Goal: Navigation & Orientation: Find specific page/section

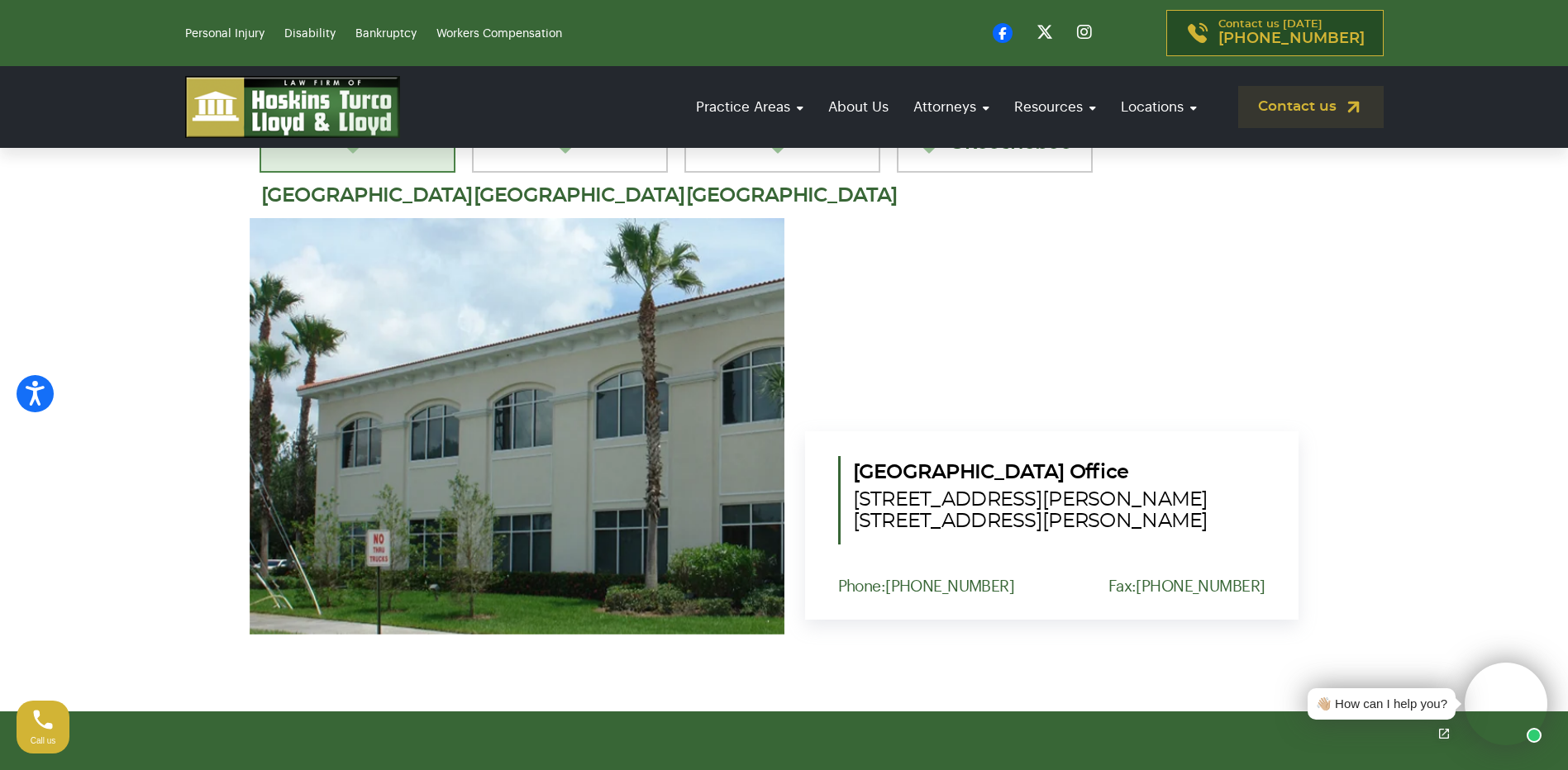
scroll to position [1488, 0]
